Goal: Information Seeking & Learning: Learn about a topic

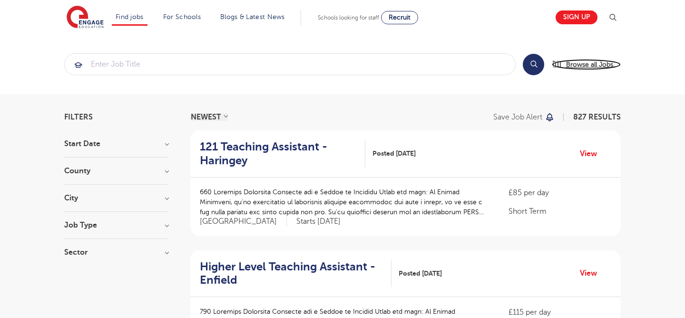
click at [578, 62] on span "Browse all Jobs" at bounding box center [589, 64] width 47 height 11
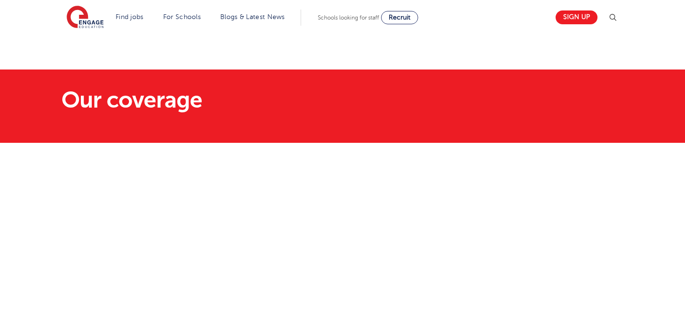
scroll to position [67, 0]
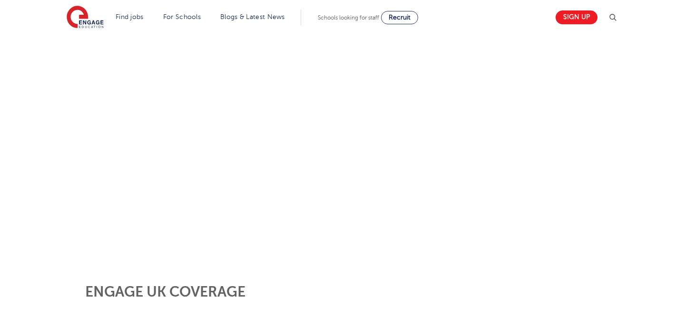
scroll to position [155, 0]
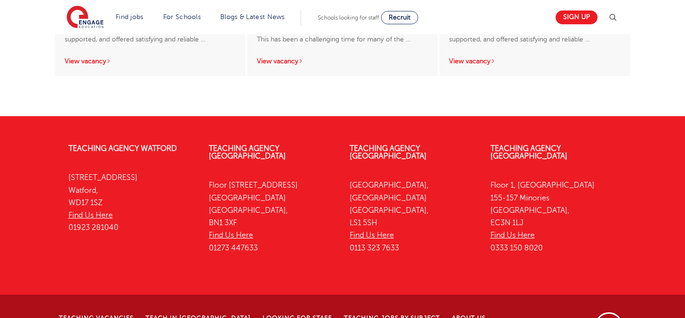
scroll to position [1884, 0]
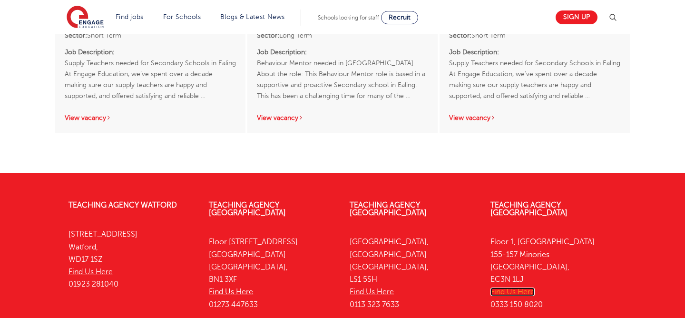
click at [516, 287] on link "Find Us Here" at bounding box center [512, 291] width 44 height 9
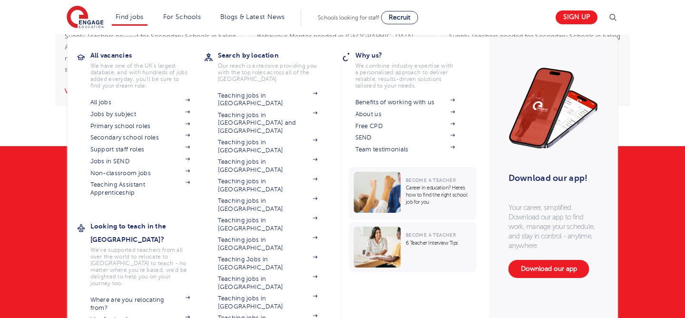
scroll to position [1912, 0]
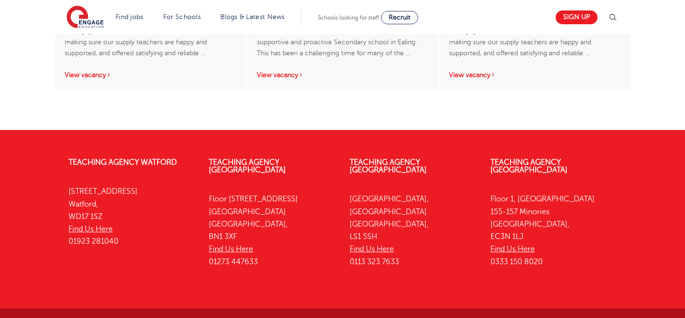
click at [35, 211] on div "Teaching Agency Watford 4th Floor, 45 Clarendon Road Watford, WD17 1SZ Find Us …" at bounding box center [342, 264] width 685 height 241
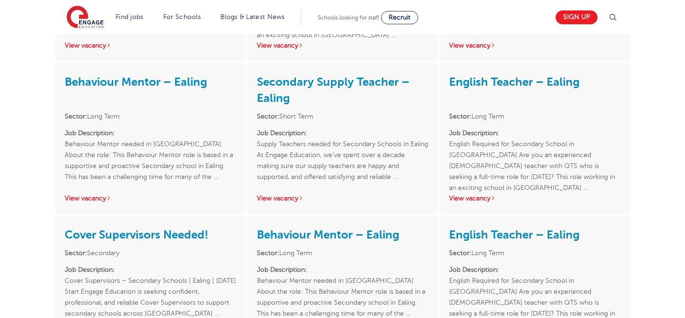
scroll to position [1113, 0]
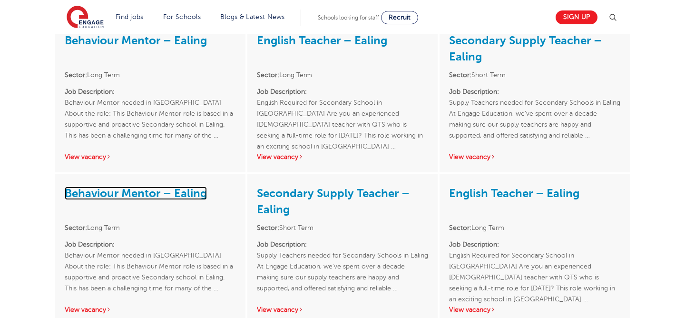
click at [120, 186] on link "Behaviour Mentor – Ealing" at bounding box center [136, 192] width 142 height 13
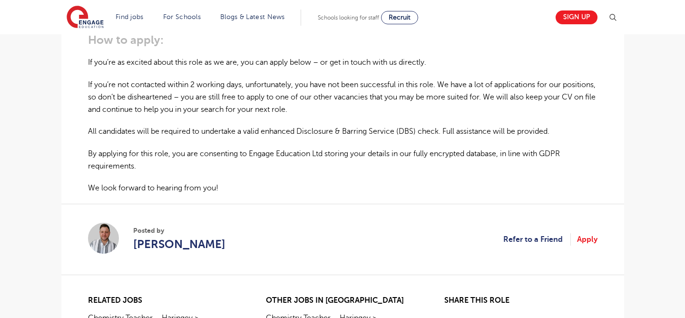
scroll to position [730, 0]
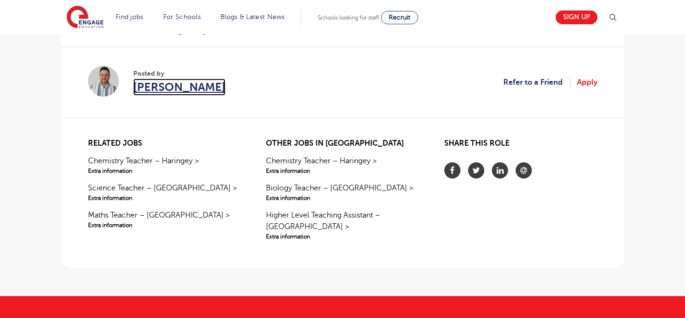
click at [168, 91] on span "[PERSON_NAME]" at bounding box center [179, 86] width 92 height 17
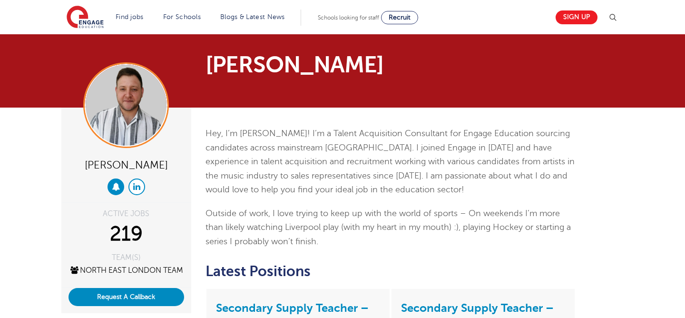
click at [139, 179] on link at bounding box center [136, 186] width 17 height 17
